Goal: Communication & Community: Share content

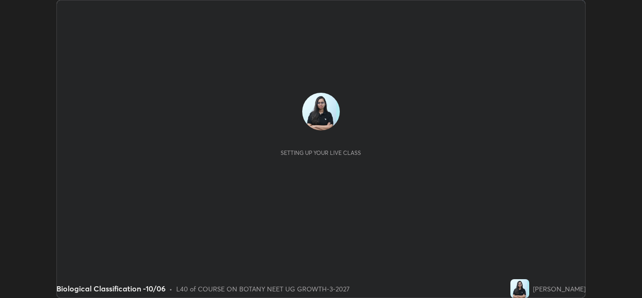
scroll to position [298, 642]
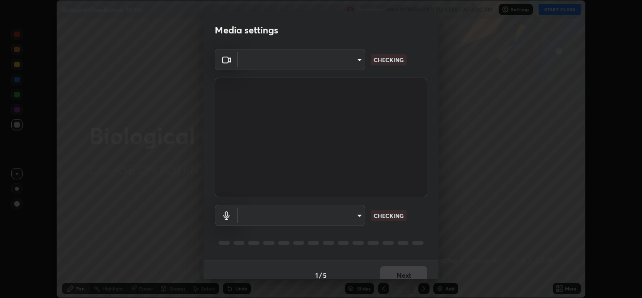
type input "85da43bae7a5fae49794a8970e5ce464fc236e1ddae1f513a3bf2ddace1343c3"
type input "94500f22464d148dddf9ae37dad8136bdf54efa217a88d5a1e55960f8ba2a5d1"
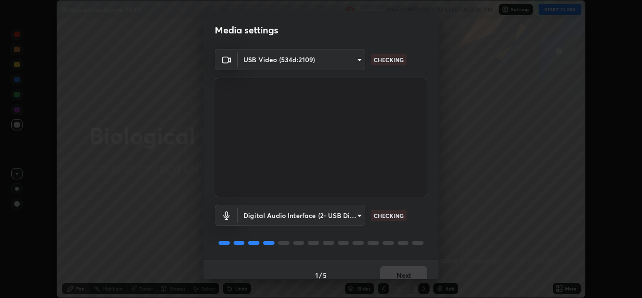
scroll to position [11, 0]
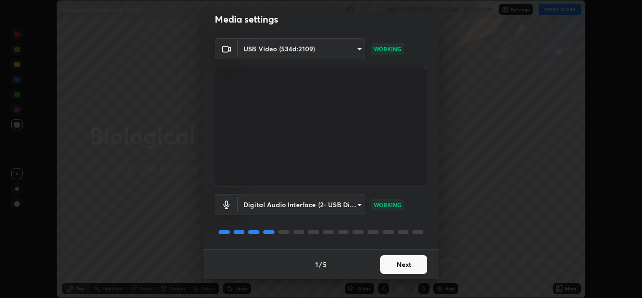
click at [401, 261] on button "Next" at bounding box center [403, 264] width 47 height 19
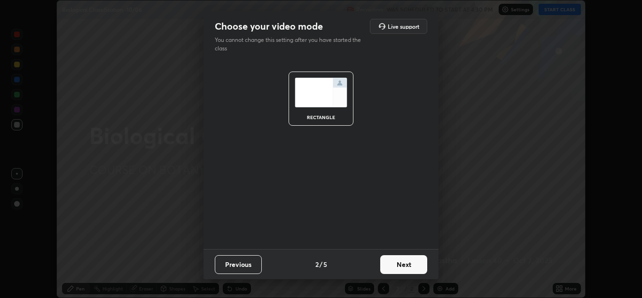
scroll to position [0, 0]
click at [406, 262] on button "Next" at bounding box center [403, 264] width 47 height 19
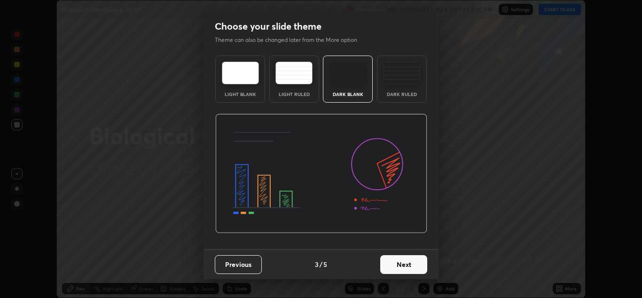
click at [414, 266] on button "Next" at bounding box center [403, 264] width 47 height 19
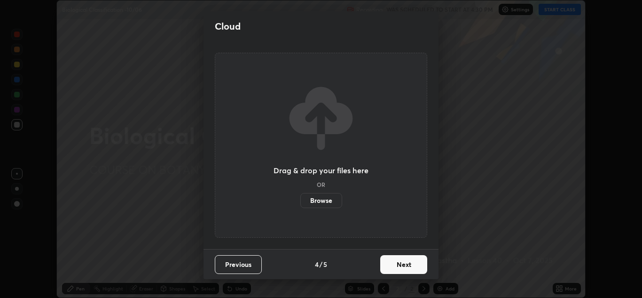
click at [420, 265] on button "Next" at bounding box center [403, 264] width 47 height 19
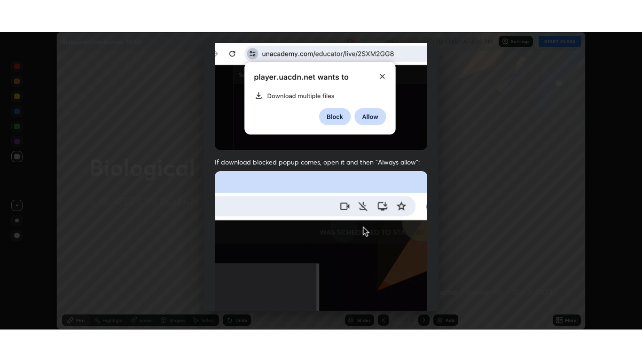
scroll to position [203, 0]
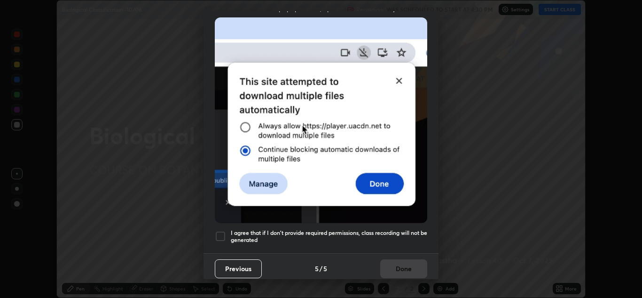
click at [225, 234] on div at bounding box center [220, 235] width 11 height 11
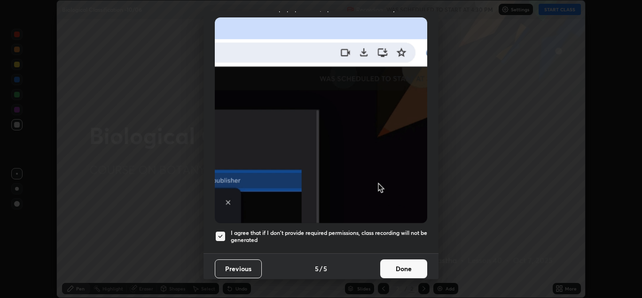
click at [399, 261] on button "Done" at bounding box center [403, 268] width 47 height 19
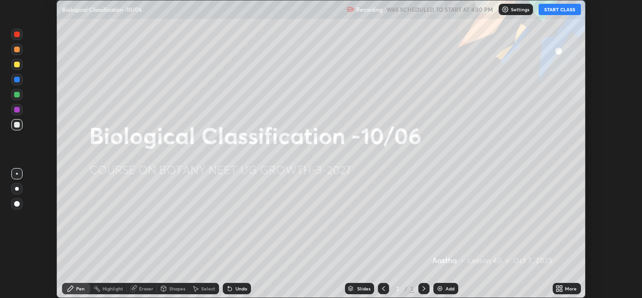
click at [553, 282] on div "More" at bounding box center [567, 288] width 28 height 19
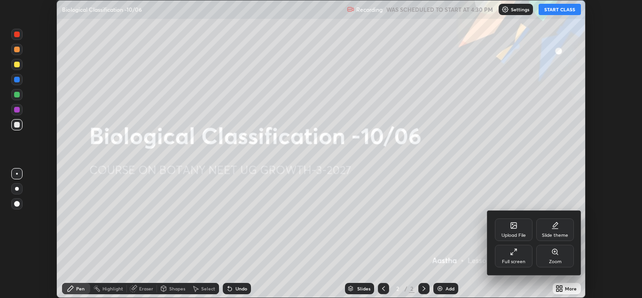
click at [510, 260] on div "Full screen" at bounding box center [514, 261] width 24 height 5
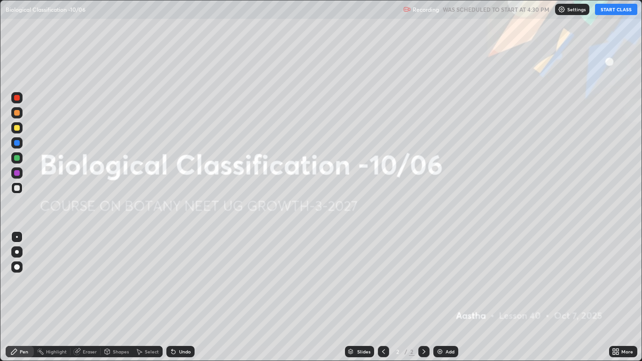
scroll to position [361, 642]
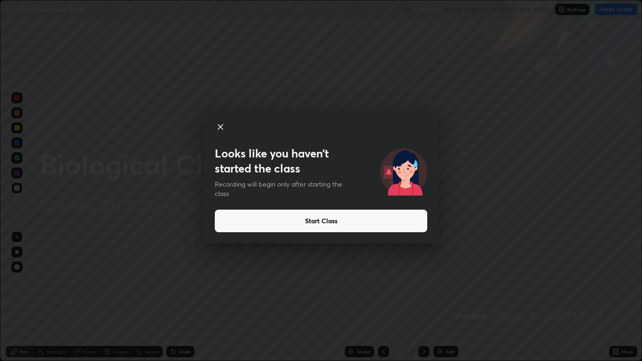
click at [360, 222] on button "Start Class" at bounding box center [321, 221] width 212 height 23
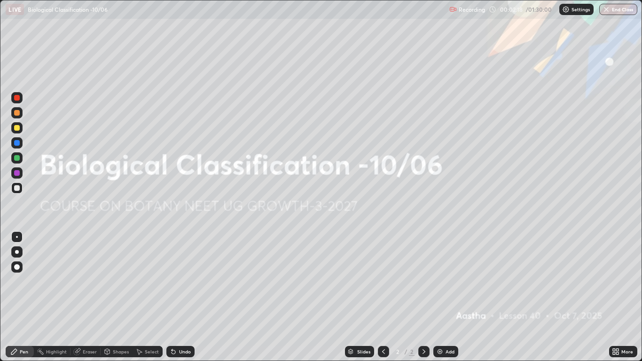
click at [446, 297] on div "Add" at bounding box center [450, 351] width 9 height 5
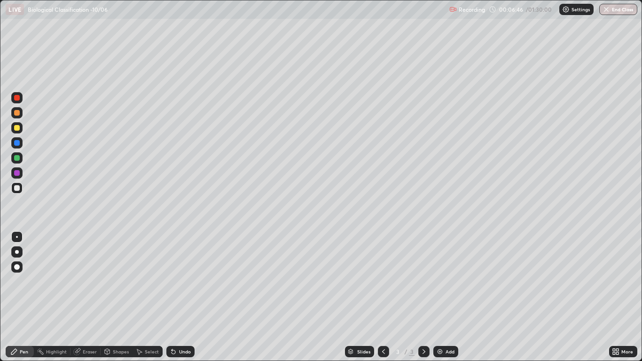
click at [14, 157] on div at bounding box center [17, 158] width 6 height 6
click at [445, 297] on div "Add" at bounding box center [445, 351] width 25 height 11
click at [16, 126] on div at bounding box center [17, 128] width 6 height 6
click at [14, 188] on div at bounding box center [16, 187] width 11 height 11
click at [16, 176] on div at bounding box center [16, 172] width 11 height 11
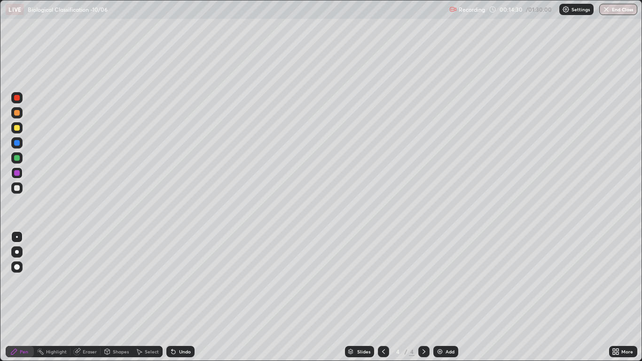
click at [424, 297] on icon at bounding box center [424, 352] width 8 height 8
click at [450, 297] on div "Add" at bounding box center [445, 351] width 25 height 11
click at [16, 188] on div at bounding box center [17, 188] width 6 height 6
click at [445, 297] on div "Add" at bounding box center [445, 351] width 25 height 11
click at [14, 156] on div at bounding box center [17, 158] width 6 height 6
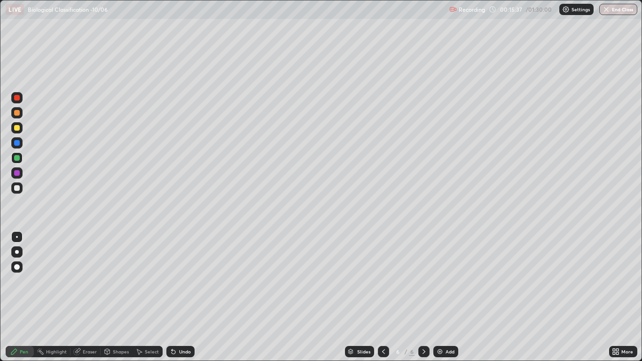
click at [16, 127] on div at bounding box center [17, 128] width 6 height 6
click at [15, 186] on div at bounding box center [17, 188] width 6 height 6
click at [18, 191] on div at bounding box center [16, 187] width 11 height 11
click at [20, 158] on div at bounding box center [16, 157] width 11 height 11
click at [453, 297] on div "Add" at bounding box center [450, 351] width 9 height 5
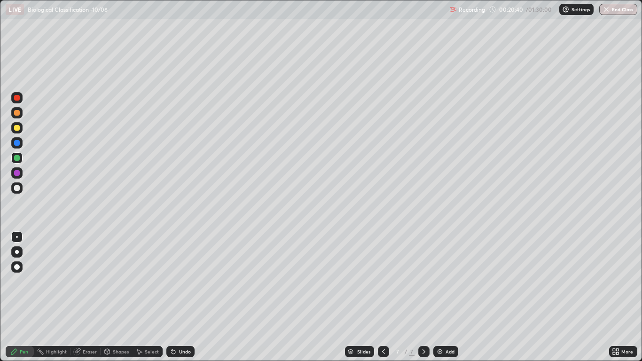
click at [17, 129] on div at bounding box center [17, 128] width 6 height 6
click at [19, 158] on div at bounding box center [17, 158] width 6 height 6
click at [14, 187] on div at bounding box center [16, 187] width 11 height 11
click at [14, 188] on div at bounding box center [17, 188] width 6 height 6
click at [16, 140] on div at bounding box center [16, 142] width 11 height 11
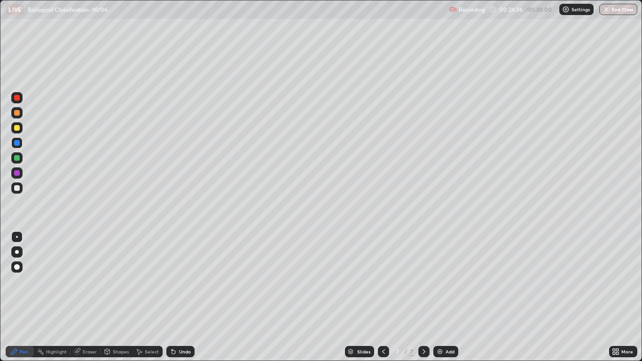
click at [17, 144] on div at bounding box center [17, 143] width 6 height 6
click at [16, 127] on div at bounding box center [17, 128] width 6 height 6
click at [19, 143] on div at bounding box center [17, 143] width 6 height 6
click at [16, 132] on div at bounding box center [16, 127] width 11 height 11
click at [11, 186] on div at bounding box center [16, 187] width 11 height 11
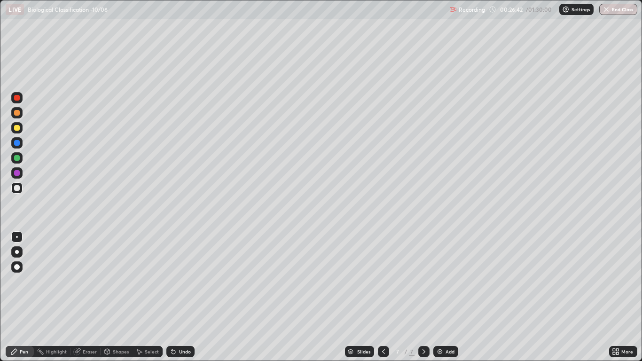
click at [447, 297] on div "Add" at bounding box center [450, 351] width 9 height 5
click at [17, 129] on div at bounding box center [17, 128] width 6 height 6
click at [17, 188] on div at bounding box center [17, 188] width 6 height 6
click at [16, 161] on div at bounding box center [16, 157] width 11 height 11
click at [446, 297] on div "Add" at bounding box center [450, 351] width 9 height 5
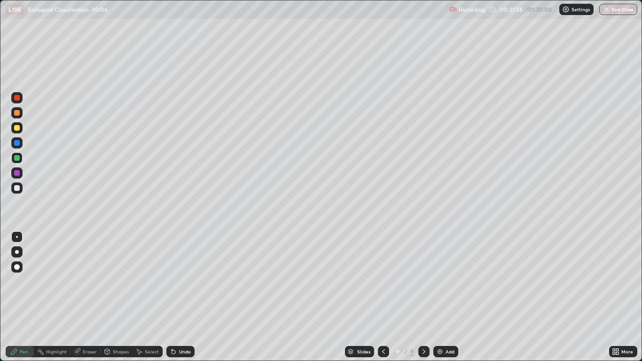
click at [18, 157] on div at bounding box center [17, 158] width 6 height 6
click at [16, 191] on div at bounding box center [16, 187] width 11 height 11
click at [15, 173] on div at bounding box center [17, 173] width 6 height 6
click at [15, 158] on div at bounding box center [17, 158] width 6 height 6
click at [13, 189] on div at bounding box center [16, 187] width 11 height 11
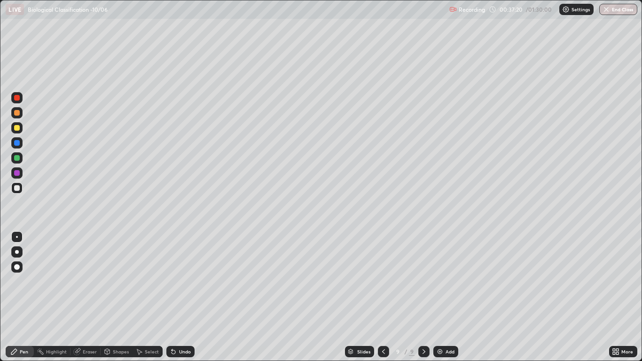
click at [447, 297] on div "Add" at bounding box center [450, 351] width 9 height 5
click at [17, 160] on div at bounding box center [17, 158] width 6 height 6
click at [17, 128] on div at bounding box center [17, 128] width 6 height 6
click at [17, 185] on div at bounding box center [17, 188] width 6 height 6
click at [14, 152] on div at bounding box center [16, 157] width 11 height 11
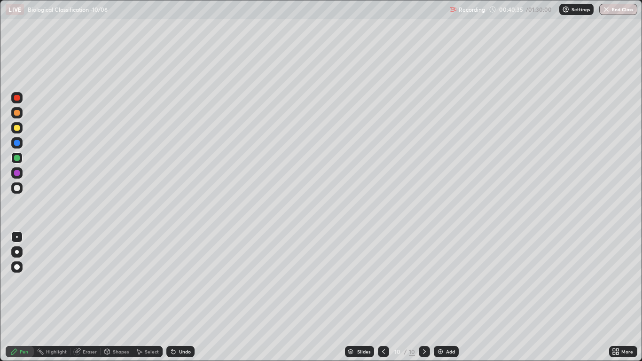
click at [18, 188] on div at bounding box center [17, 188] width 6 height 6
click at [14, 160] on div at bounding box center [16, 157] width 11 height 11
click at [17, 188] on div at bounding box center [17, 188] width 6 height 6
click at [443, 297] on img at bounding box center [441, 352] width 8 height 8
click at [388, 297] on div at bounding box center [383, 351] width 11 height 11
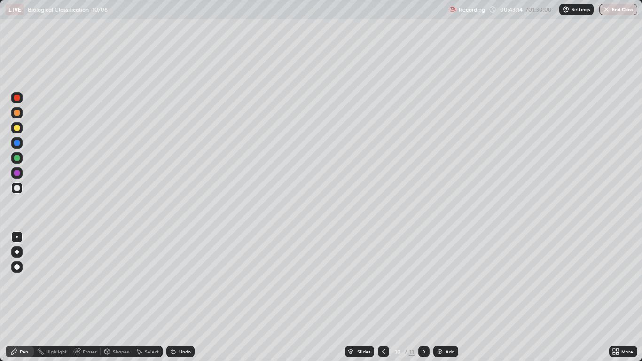
click at [17, 161] on div at bounding box center [16, 157] width 11 height 11
click at [425, 297] on div at bounding box center [423, 351] width 11 height 11
click at [16, 188] on div at bounding box center [17, 188] width 6 height 6
click at [19, 133] on div at bounding box center [16, 127] width 11 height 11
click at [16, 159] on div at bounding box center [17, 158] width 6 height 6
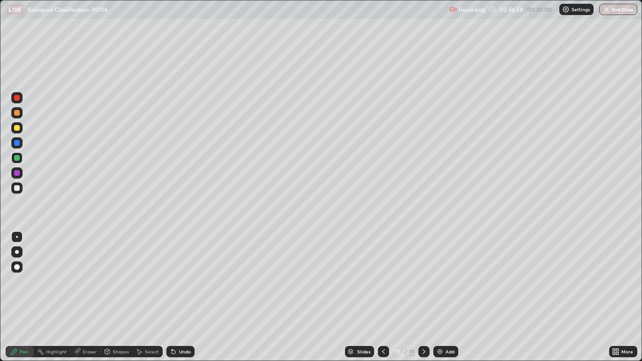
click at [443, 297] on img at bounding box center [440, 352] width 8 height 8
click at [17, 185] on div at bounding box center [16, 187] width 11 height 11
click at [16, 159] on div at bounding box center [17, 158] width 6 height 6
click at [383, 297] on icon at bounding box center [384, 352] width 8 height 8
click at [19, 130] on div at bounding box center [17, 128] width 6 height 6
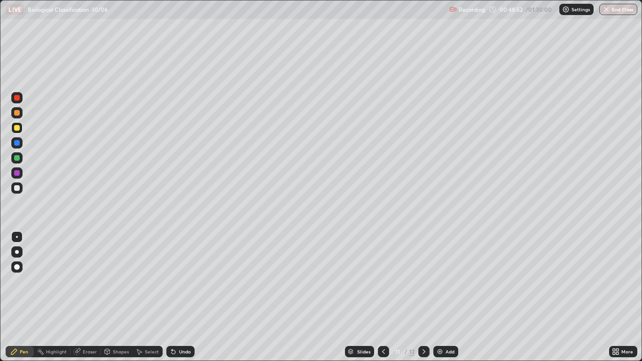
click at [14, 143] on div at bounding box center [16, 142] width 11 height 11
click at [11, 159] on div at bounding box center [16, 157] width 11 height 11
click at [19, 185] on div at bounding box center [16, 187] width 11 height 11
click at [83, 297] on div "Eraser" at bounding box center [90, 351] width 14 height 5
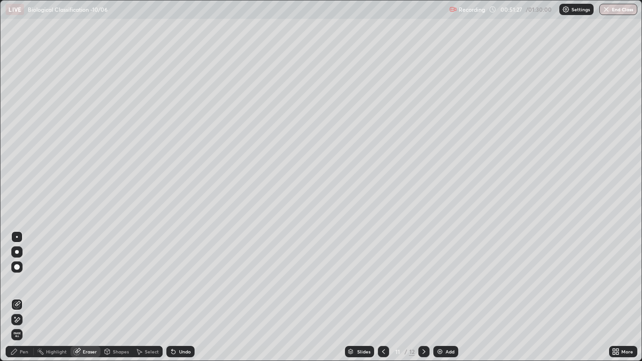
click at [19, 297] on div "Pen" at bounding box center [20, 351] width 28 height 11
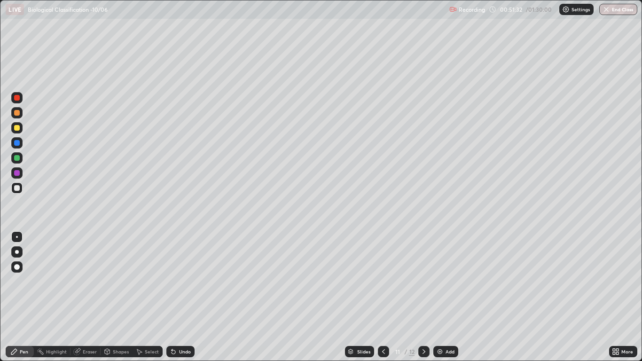
click at [17, 188] on div at bounding box center [17, 188] width 6 height 6
click at [179, 297] on div "Undo" at bounding box center [185, 351] width 12 height 5
click at [428, 297] on div at bounding box center [423, 351] width 11 height 11
click at [446, 297] on div "Add" at bounding box center [450, 351] width 9 height 5
click at [16, 127] on div at bounding box center [17, 128] width 6 height 6
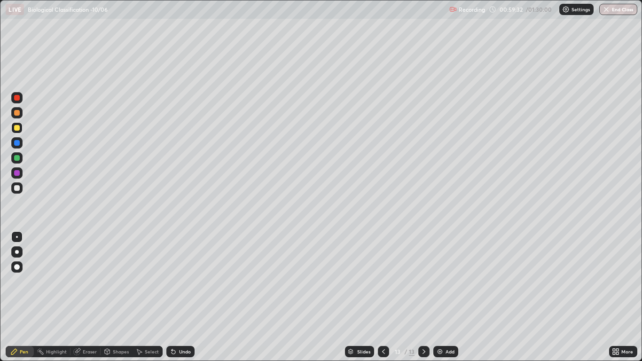
click at [181, 297] on div "Undo" at bounding box center [185, 351] width 12 height 5
click at [183, 297] on div "Undo" at bounding box center [185, 351] width 12 height 5
click at [16, 190] on div at bounding box center [17, 188] width 6 height 6
click at [17, 130] on div at bounding box center [17, 128] width 6 height 6
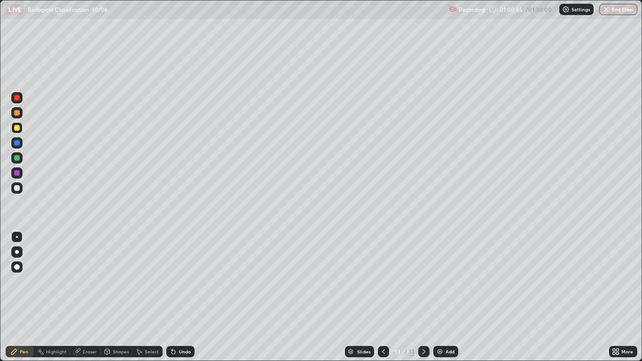
click at [16, 188] on div at bounding box center [17, 188] width 6 height 6
click at [18, 157] on div at bounding box center [17, 158] width 6 height 6
click at [21, 131] on div at bounding box center [16, 127] width 11 height 11
click at [14, 187] on div at bounding box center [17, 188] width 6 height 6
click at [19, 132] on div at bounding box center [16, 127] width 11 height 11
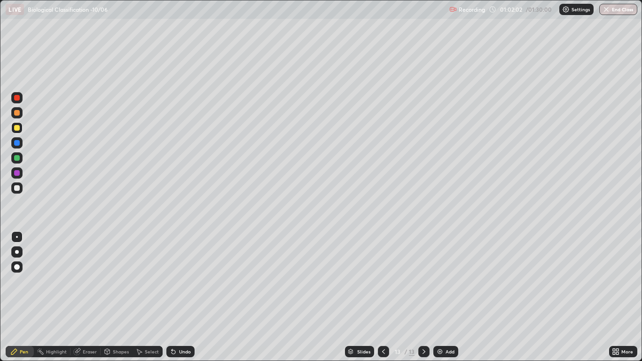
click at [17, 188] on div at bounding box center [17, 188] width 6 height 6
click at [18, 174] on div at bounding box center [17, 173] width 6 height 6
click at [617, 8] on button "End Class" at bounding box center [618, 9] width 38 height 11
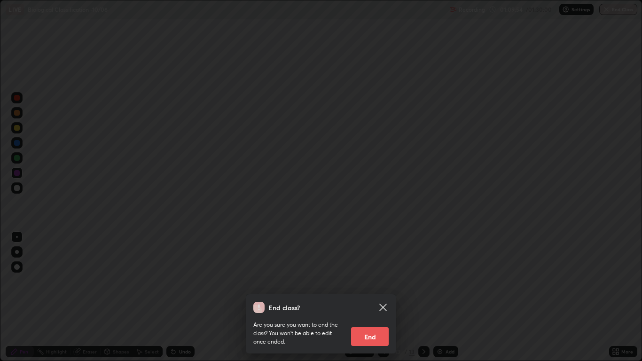
click at [372, 297] on button "End" at bounding box center [370, 336] width 38 height 19
